Goal: Task Accomplishment & Management: Manage account settings

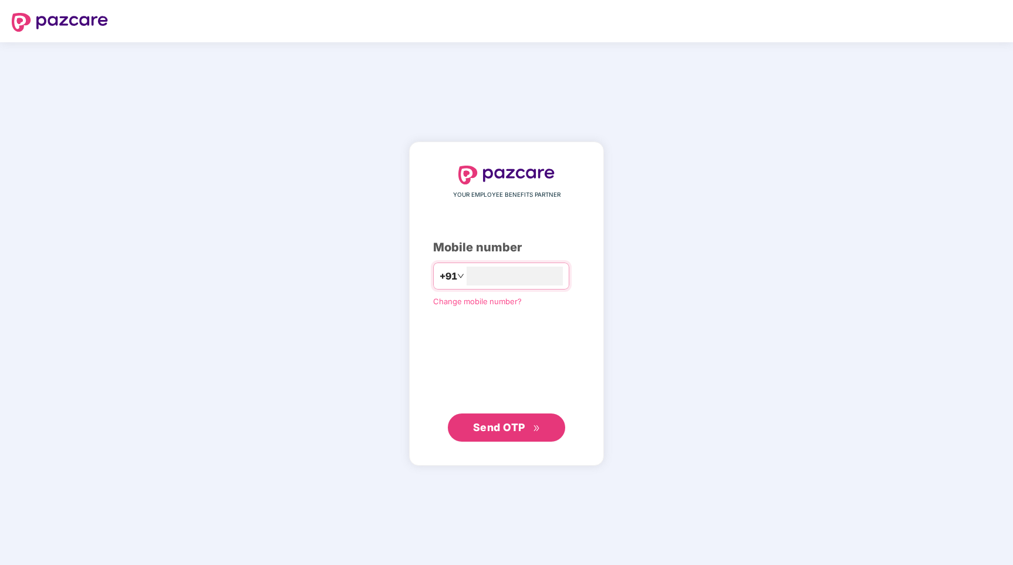
type input "**********"
click at [490, 436] on button "Send OTP" at bounding box center [506, 427] width 117 height 28
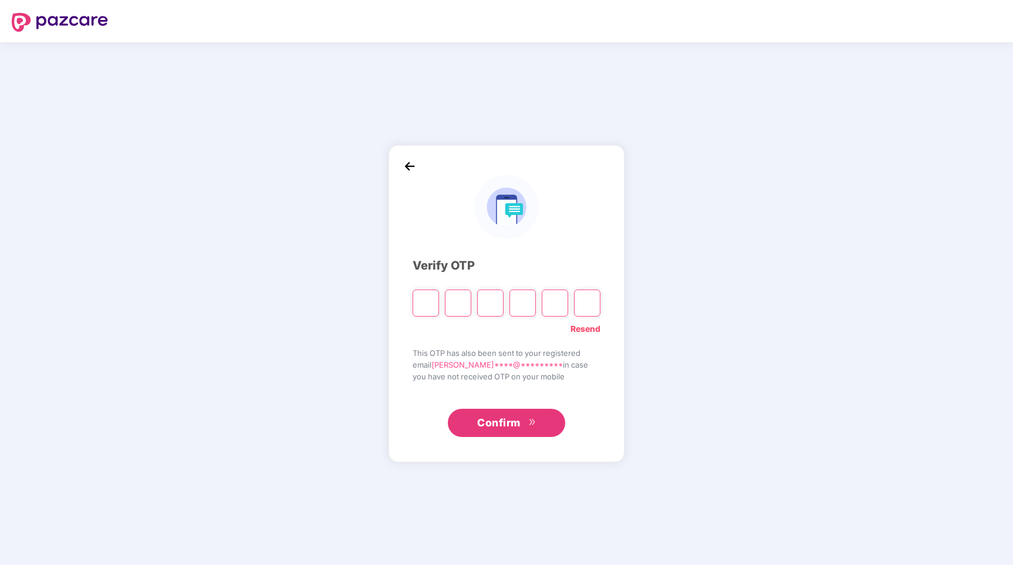
type input "*"
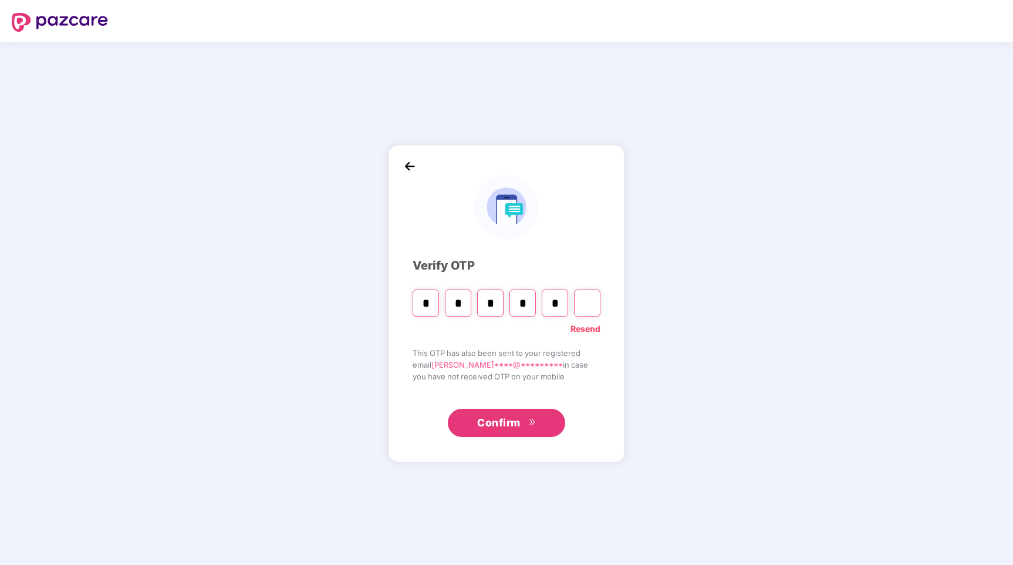
type input "*"
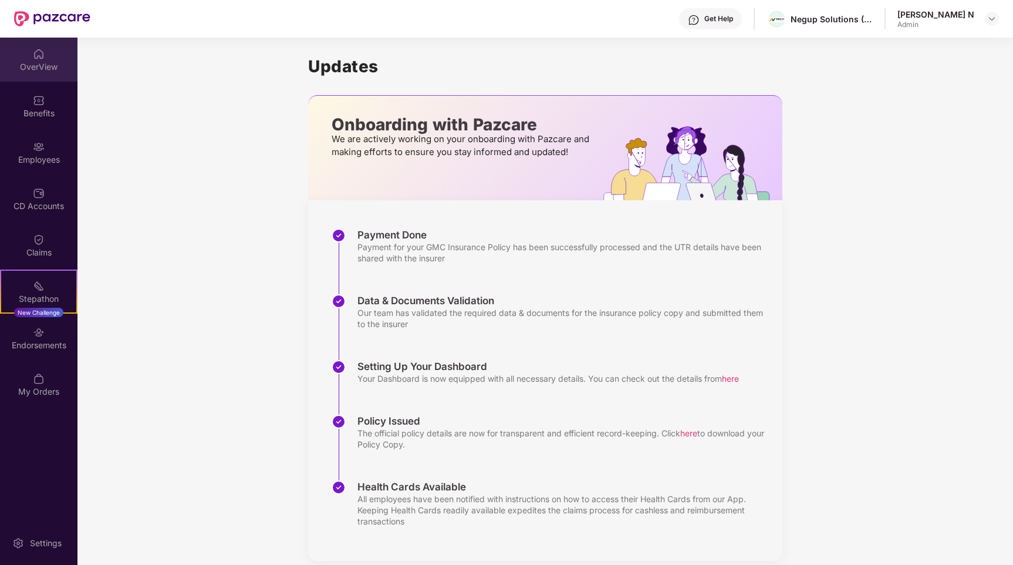
click at [39, 50] on img at bounding box center [39, 54] width 12 height 12
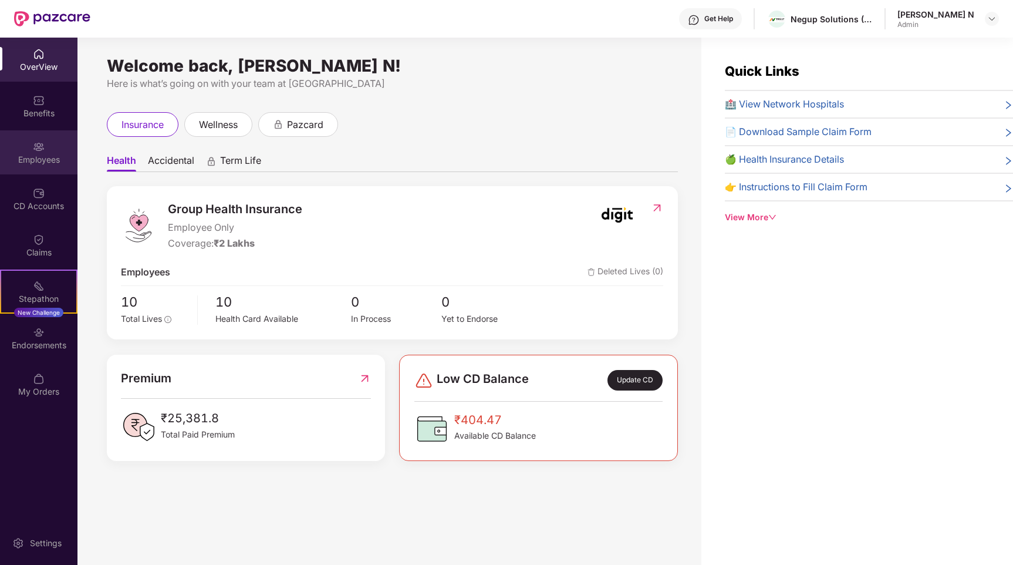
click at [65, 144] on div "Employees" at bounding box center [38, 152] width 77 height 44
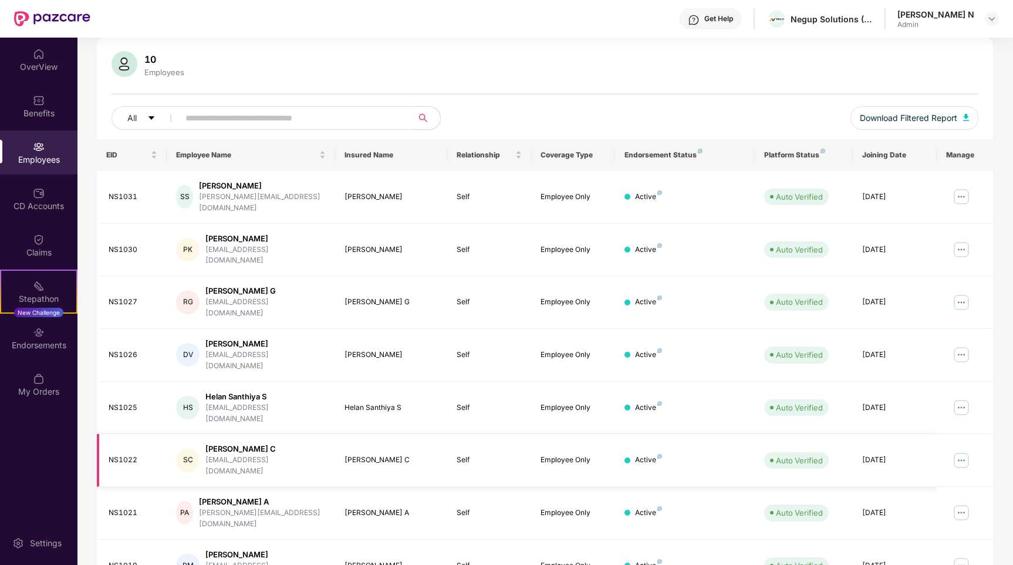
scroll to position [6, 0]
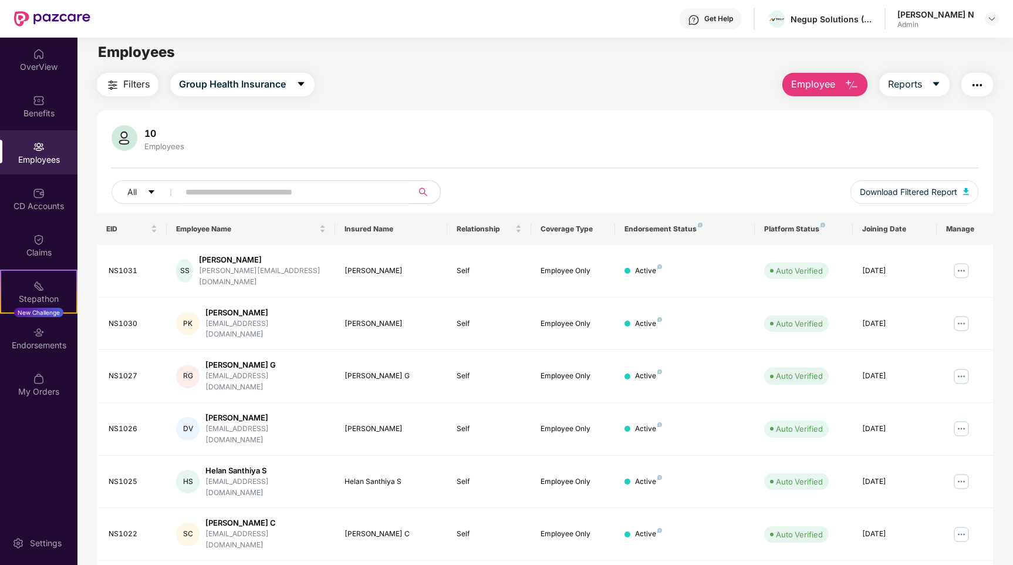
click at [781, 85] on div "Employee Reports" at bounding box center [882, 84] width 222 height 23
click at [794, 85] on span "Employee" at bounding box center [813, 84] width 44 height 15
click at [679, 110] on div "10 Employees All Download Filtered Report EID Employee Name Insured Name Relati…" at bounding box center [545, 461] width 896 height 703
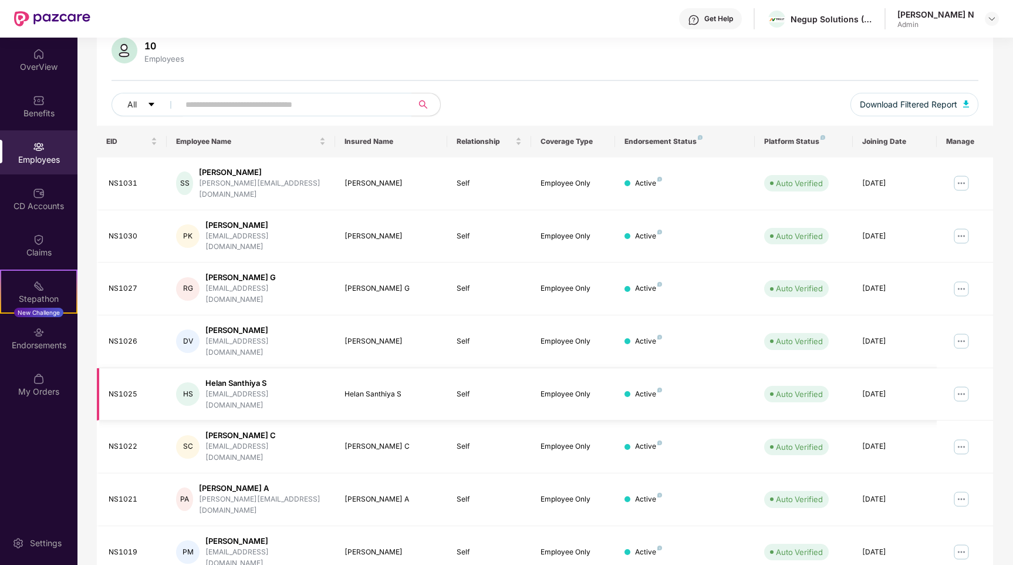
scroll to position [0, 0]
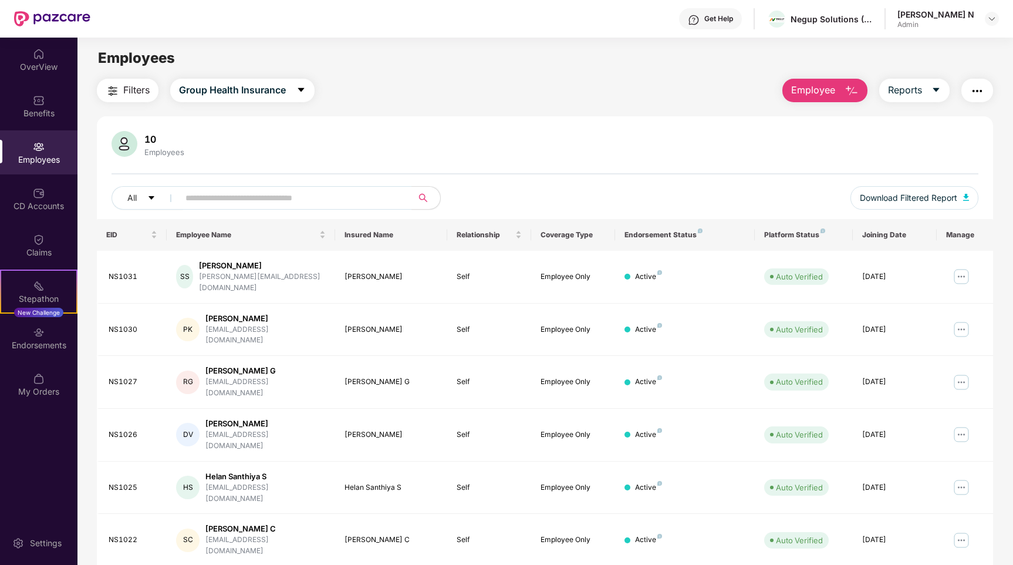
click at [164, 137] on div "10" at bounding box center [164, 139] width 45 height 12
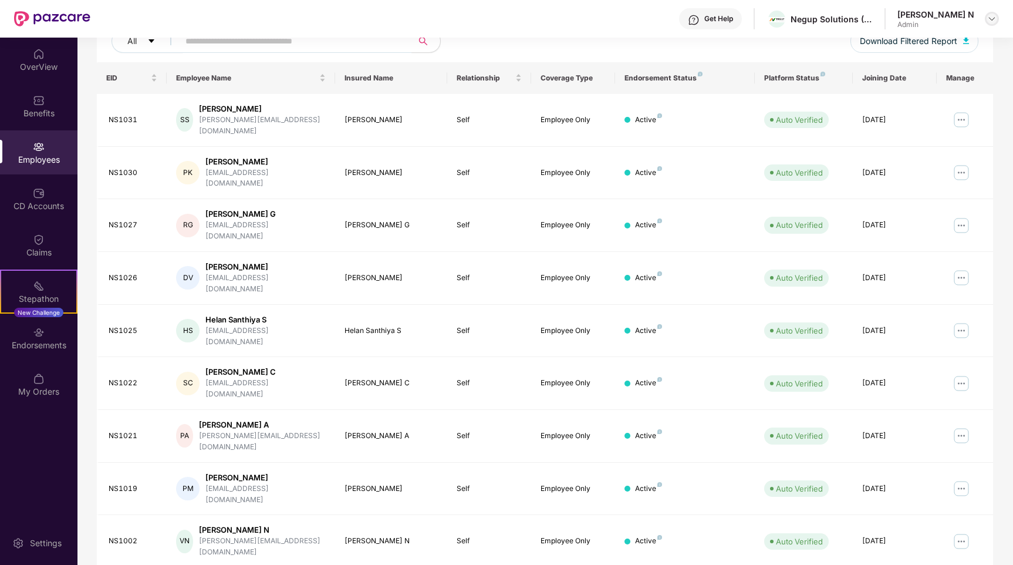
click at [989, 16] on img at bounding box center [991, 18] width 9 height 9
click at [932, 72] on div "Logout" at bounding box center [936, 69] width 153 height 23
